Goal: Share content: Share content

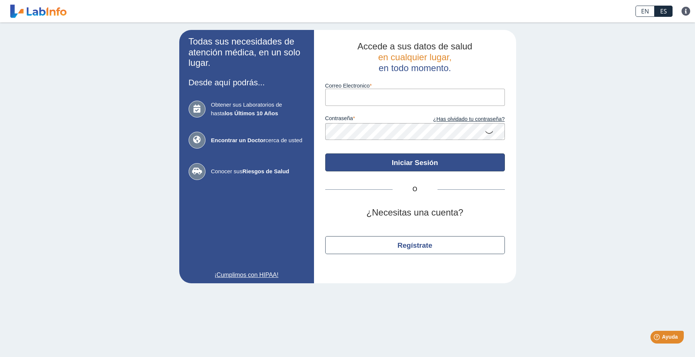
type input "[EMAIL_ADDRESS][DOMAIN_NAME]"
click at [412, 163] on button "Iniciar Sesión" at bounding box center [415, 162] width 180 height 18
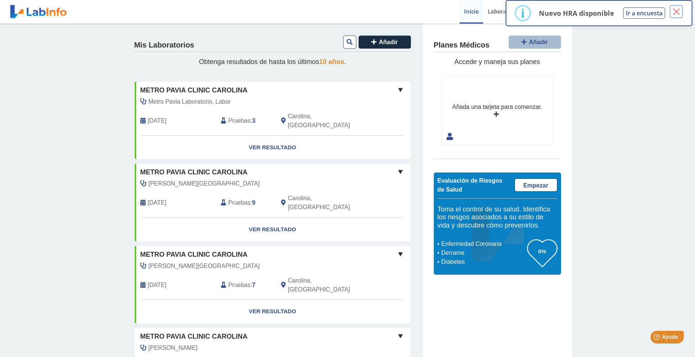
click at [674, 13] on button "×" at bounding box center [676, 11] width 13 height 13
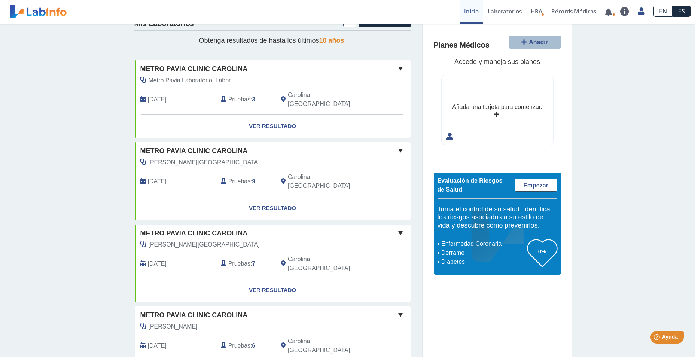
scroll to position [39, 0]
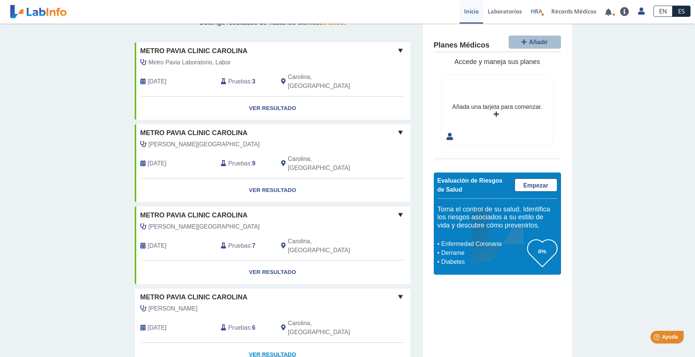
click at [277, 343] on link "Ver Resultado" at bounding box center [273, 355] width 276 height 24
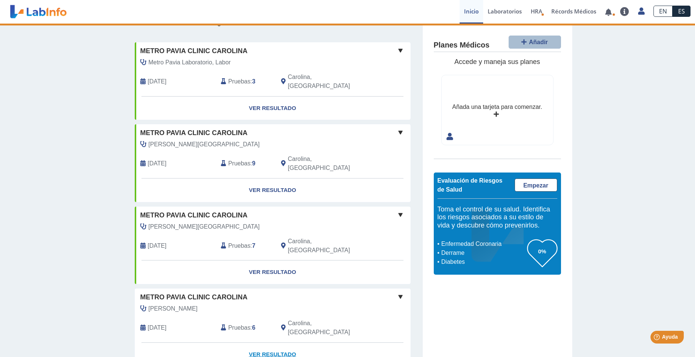
click at [278, 343] on link "Ver Resultado" at bounding box center [273, 355] width 276 height 24
click at [505, 9] on link "Laboratorios" at bounding box center [504, 12] width 43 height 24
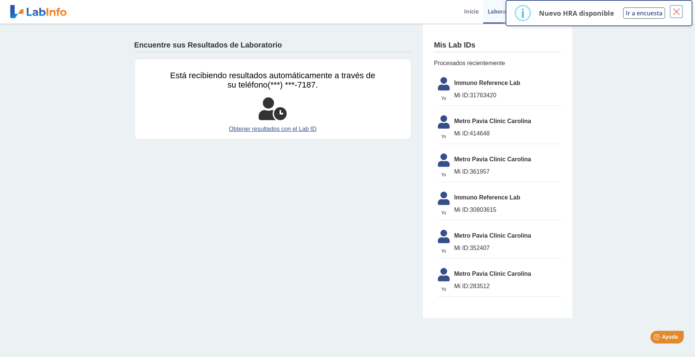
click at [680, 9] on button "×" at bounding box center [676, 11] width 13 height 13
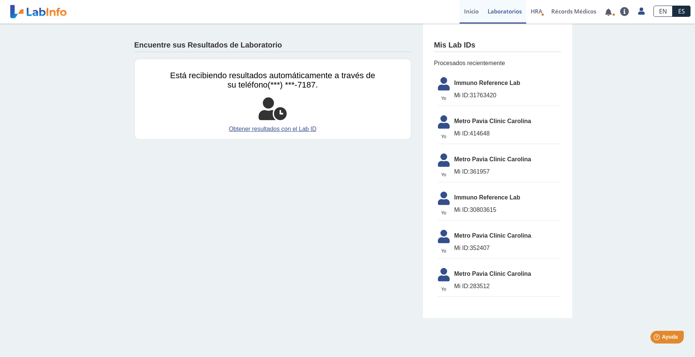
click at [467, 9] on link "Inicio" at bounding box center [472, 12] width 24 height 24
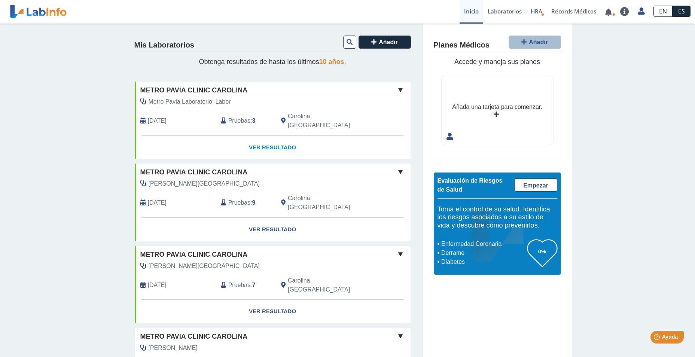
click at [275, 138] on link "Ver Resultado" at bounding box center [273, 148] width 276 height 24
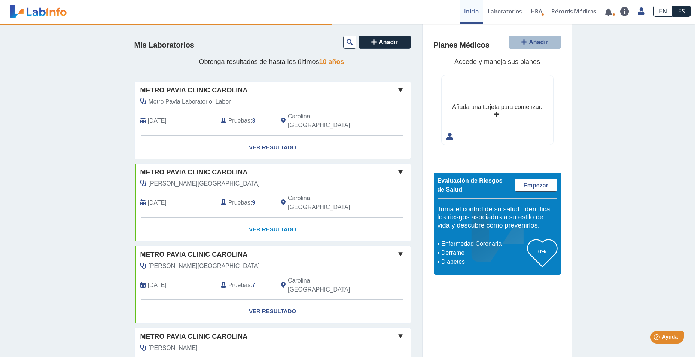
click at [281, 218] on link "Ver Resultado" at bounding box center [273, 230] width 276 height 24
click at [280, 300] on link "Ver Resultado" at bounding box center [273, 312] width 276 height 24
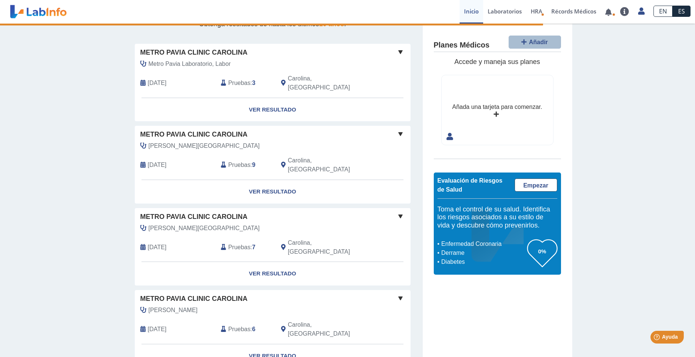
scroll to position [39, 0]
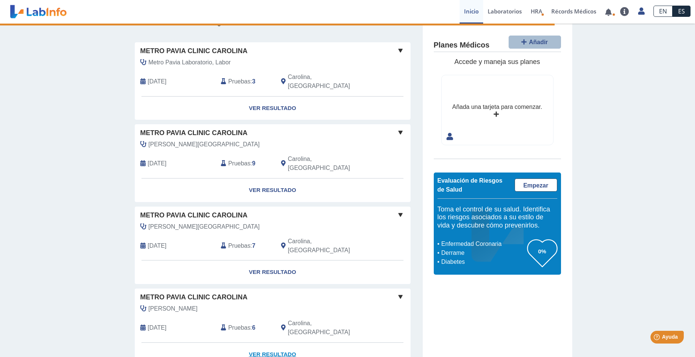
click at [268, 343] on link "Ver Resultado" at bounding box center [273, 355] width 276 height 24
click at [611, 16] on span at bounding box center [608, 12] width 15 height 24
click at [609, 12] on link at bounding box center [608, 12] width 15 height 6
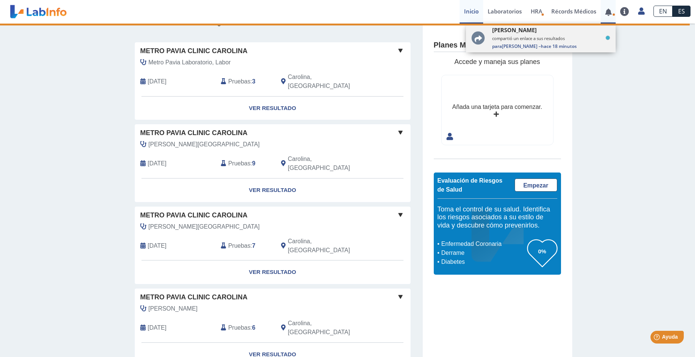
click at [524, 33] on span "[PERSON_NAME]" at bounding box center [514, 29] width 45 height 7
click at [524, 43] on div "[PERSON_NAME] compartió un enlace a sus resultados Para [PERSON_NAME] – hace 18…" at bounding box center [551, 37] width 118 height 23
click at [468, 10] on link "Inicio" at bounding box center [472, 12] width 24 height 24
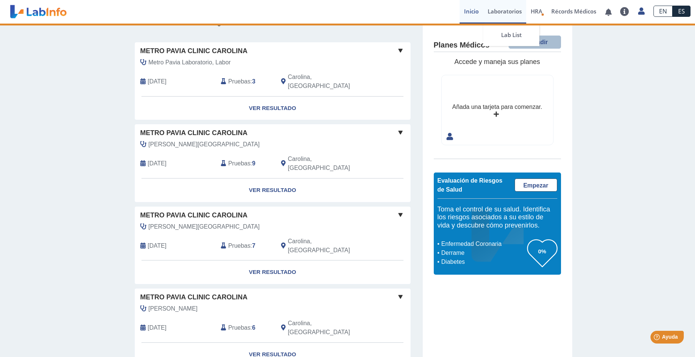
click at [502, 11] on link "Laboratorios" at bounding box center [504, 12] width 43 height 24
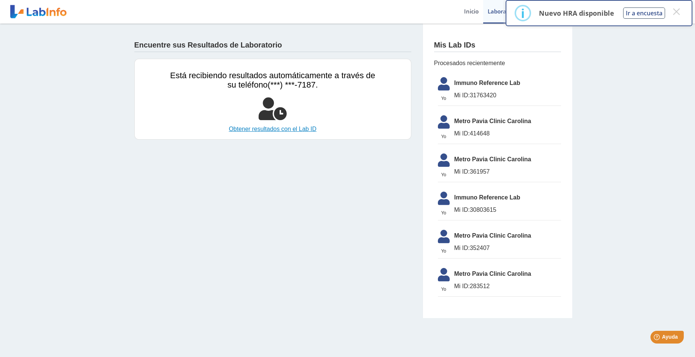
click at [286, 128] on link "Obtener resultados con el Lab ID" at bounding box center [272, 129] width 205 height 9
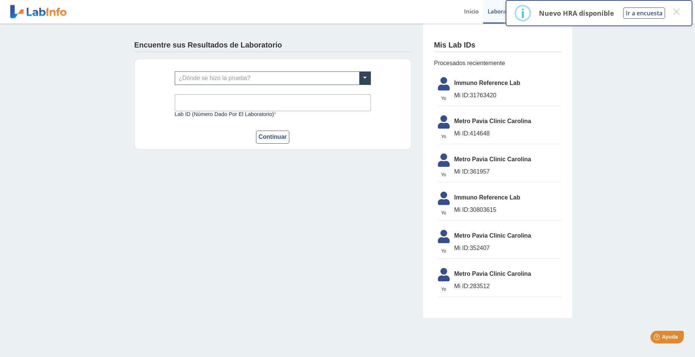
click at [360, 184] on app-lab-results-create "Encuentre sus Resultados de Laboratorio ¿Dónde se hizo la prueba? Lab ID (númer…" at bounding box center [347, 171] width 449 height 295
click at [191, 173] on app-lab-results-create "Encuentre sus Resultados de Laboratorio ¿Dónde se hizo la prueba? Lab ID (númer…" at bounding box center [347, 171] width 449 height 295
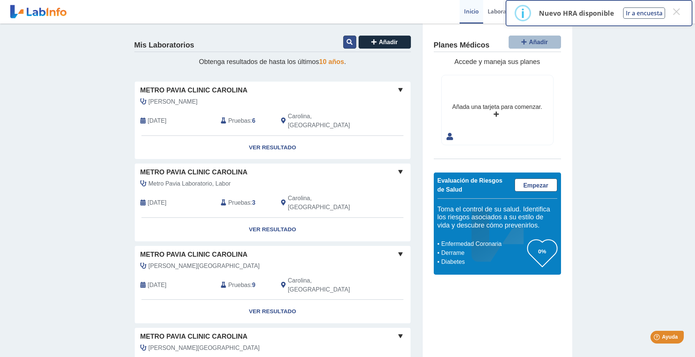
click at [347, 41] on icon at bounding box center [350, 42] width 6 height 6
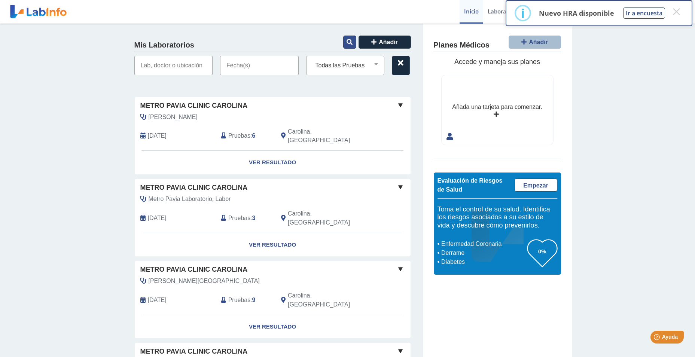
click at [347, 41] on icon at bounding box center [350, 42] width 6 height 6
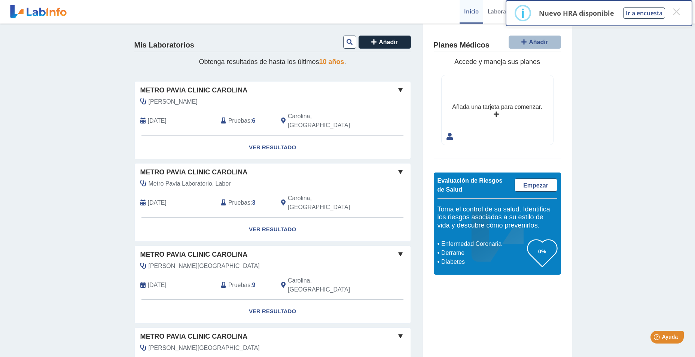
click at [365, 101] on div "[PERSON_NAME]" at bounding box center [256, 101] width 242 height 9
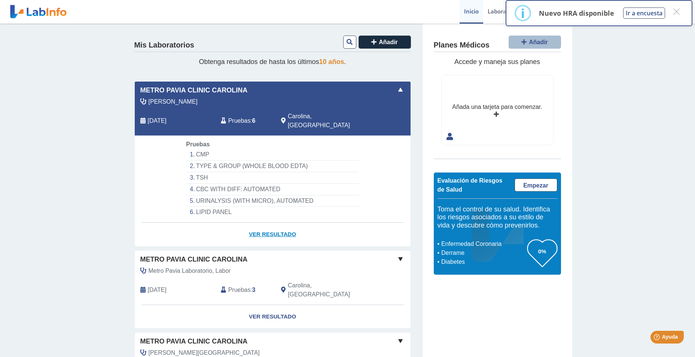
click at [277, 224] on link "Ver Resultado" at bounding box center [273, 235] width 276 height 24
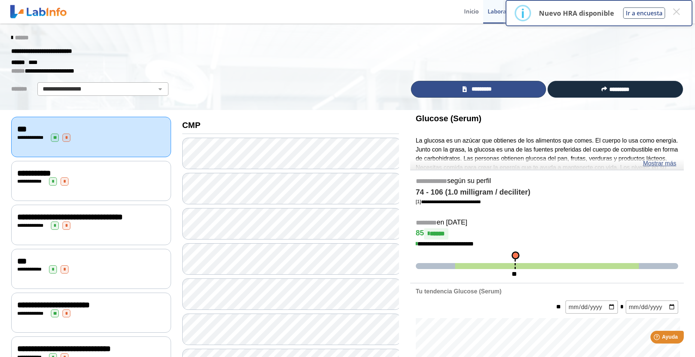
click at [463, 91] on icon at bounding box center [465, 89] width 4 height 6
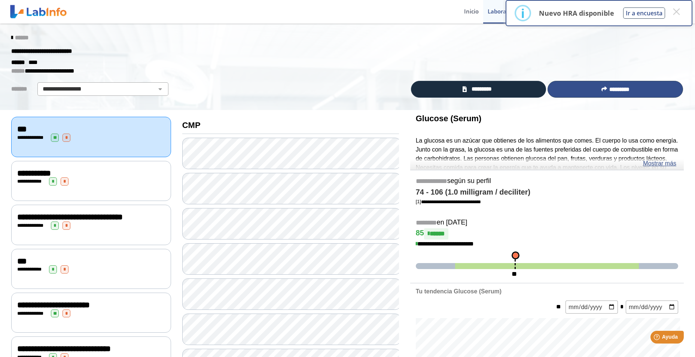
click at [624, 88] on span "*********" at bounding box center [619, 89] width 20 height 6
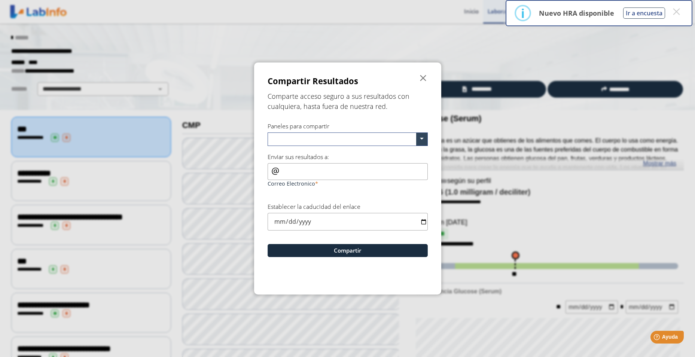
click at [336, 175] on input "Correo Electronico" at bounding box center [348, 171] width 160 height 17
type input "[EMAIL_ADDRESS][DOMAIN_NAME]"
click at [329, 222] on input "date" at bounding box center [348, 222] width 160 height 18
click at [423, 223] on input "date" at bounding box center [348, 222] width 160 height 18
type input "[DATE]"
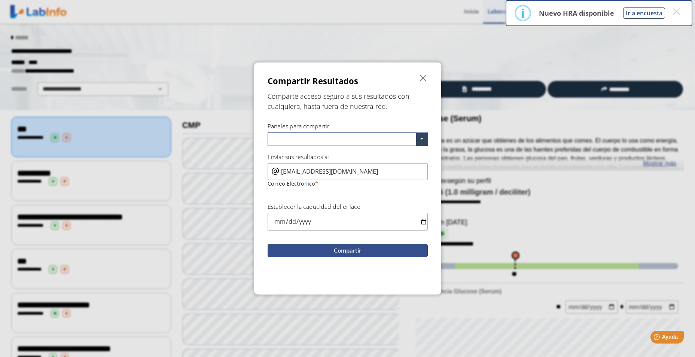
click at [381, 250] on button "Compartir" at bounding box center [348, 250] width 160 height 13
click at [353, 250] on button "Compartir" at bounding box center [348, 250] width 160 height 13
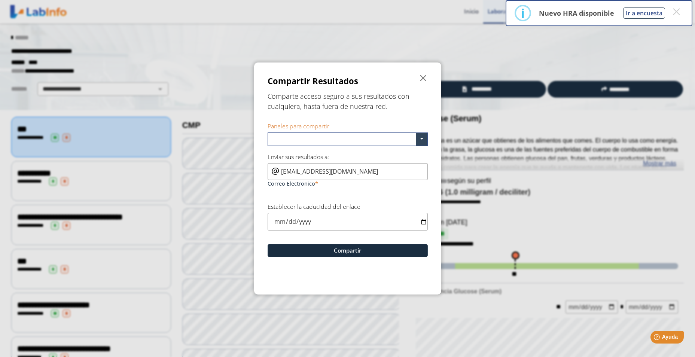
click at [289, 135] on input "text" at bounding box center [344, 140] width 146 height 11
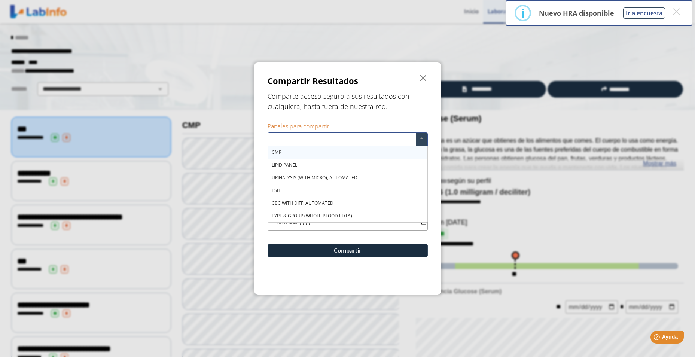
click at [284, 155] on div "CMP" at bounding box center [347, 152] width 159 height 13
click at [284, 159] on div "LIPID PANEL" at bounding box center [347, 165] width 159 height 13
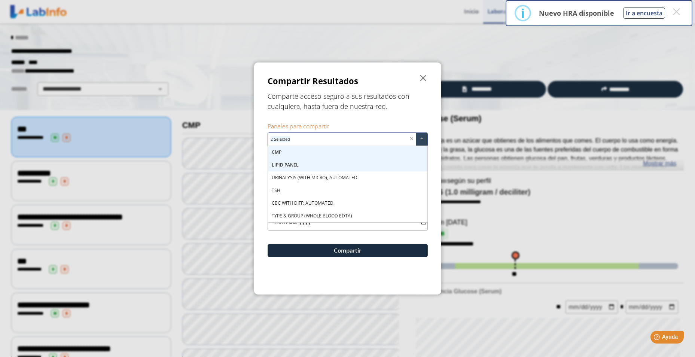
click at [289, 164] on span "LIPID PANEL" at bounding box center [285, 165] width 27 height 6
click at [289, 176] on span "URINALYSIS (WITH MICRO), AUTOMATED" at bounding box center [315, 177] width 86 height 6
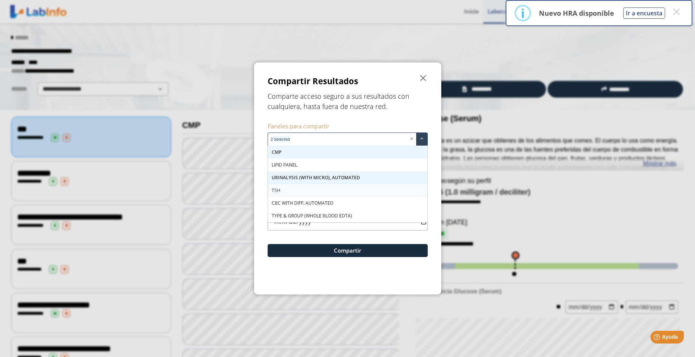
click at [279, 189] on span "TSH" at bounding box center [276, 190] width 9 height 6
click at [281, 201] on span "CBC WITH DIFF: AUTOMATED" at bounding box center [303, 203] width 62 height 6
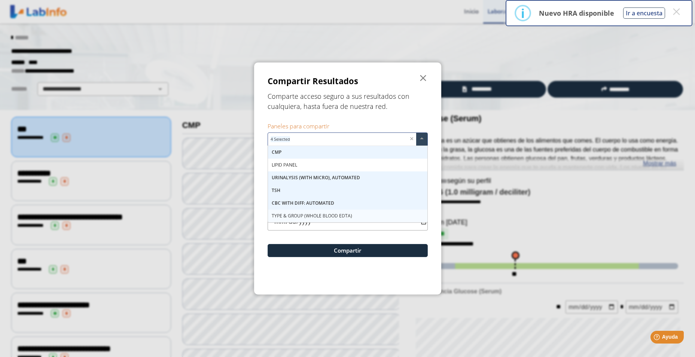
click at [280, 212] on div "TYPE & GROUP (WHOLE BLOOD EDTA)" at bounding box center [347, 216] width 159 height 13
click at [292, 162] on span "LIPID PANEL" at bounding box center [284, 165] width 25 height 6
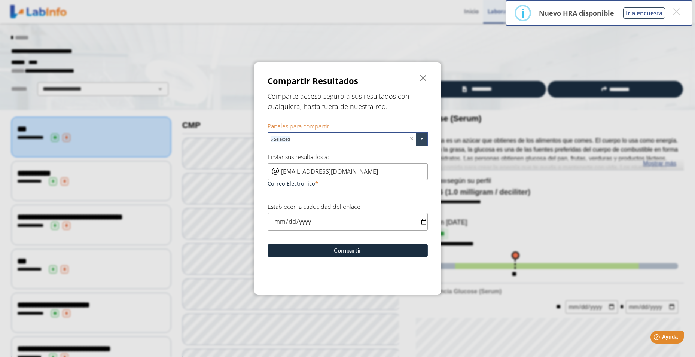
click at [406, 232] on form "Compartir Resultados  Comparte acceso seguro a sus resultados con cualquiera, …" at bounding box center [347, 178] width 187 height 232
click at [360, 248] on button "Compartir" at bounding box center [348, 250] width 160 height 13
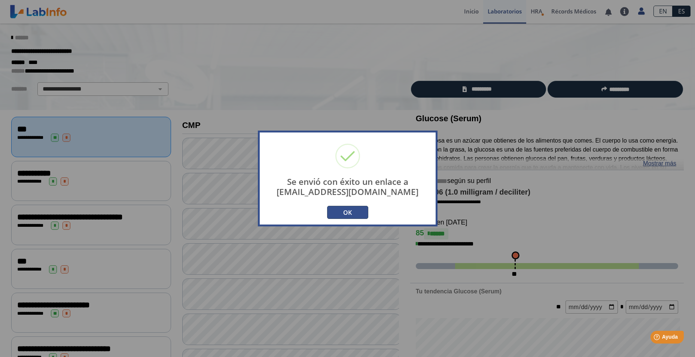
click at [342, 211] on button "OK" at bounding box center [347, 212] width 41 height 13
